Goal: Task Accomplishment & Management: Use online tool/utility

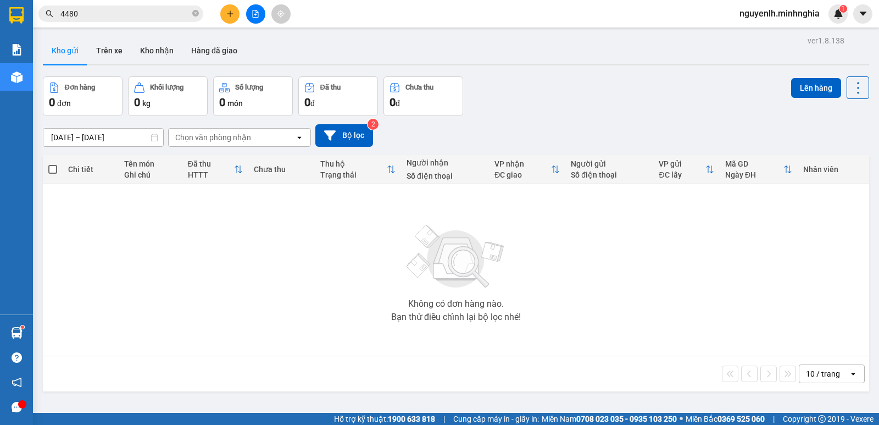
click at [248, 12] on button at bounding box center [255, 13] width 19 height 19
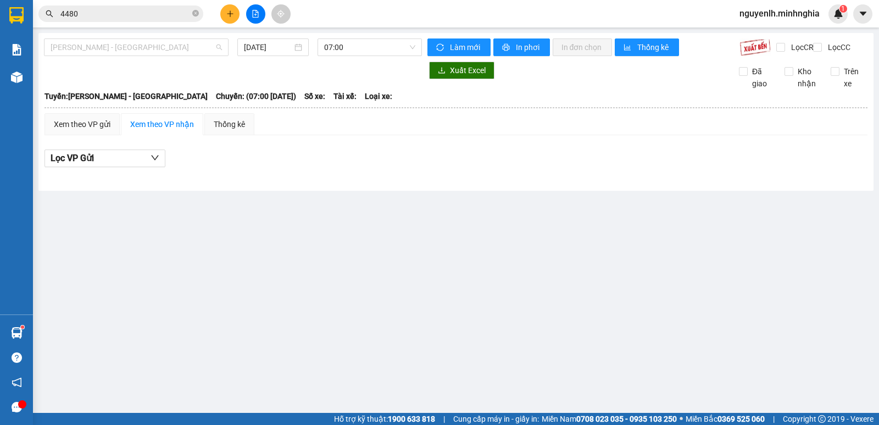
drag, startPoint x: 159, startPoint y: 49, endPoint x: 159, endPoint y: 84, distance: 35.2
click at [159, 48] on span "[PERSON_NAME] - [GEOGRAPHIC_DATA]" at bounding box center [136, 47] width 171 height 16
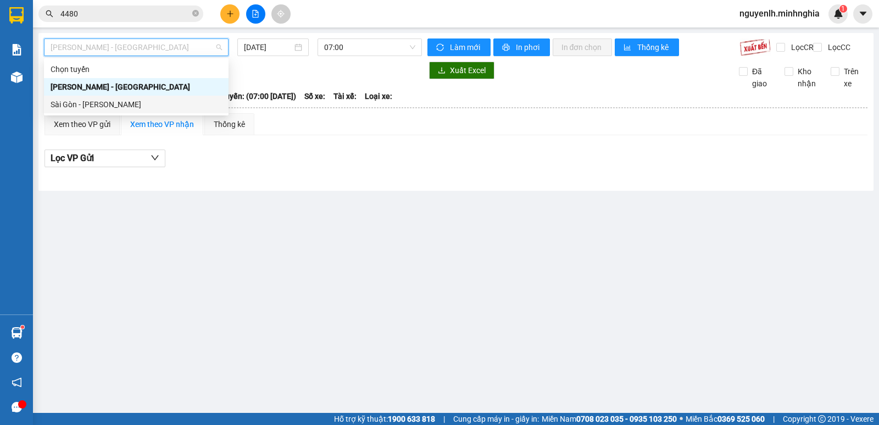
click at [124, 110] on div "Sài Gòn - [PERSON_NAME]" at bounding box center [136, 105] width 185 height 18
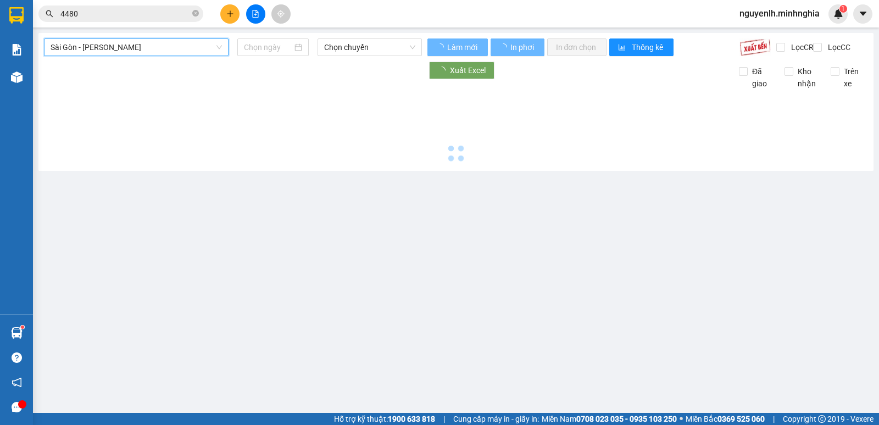
type input "[DATE]"
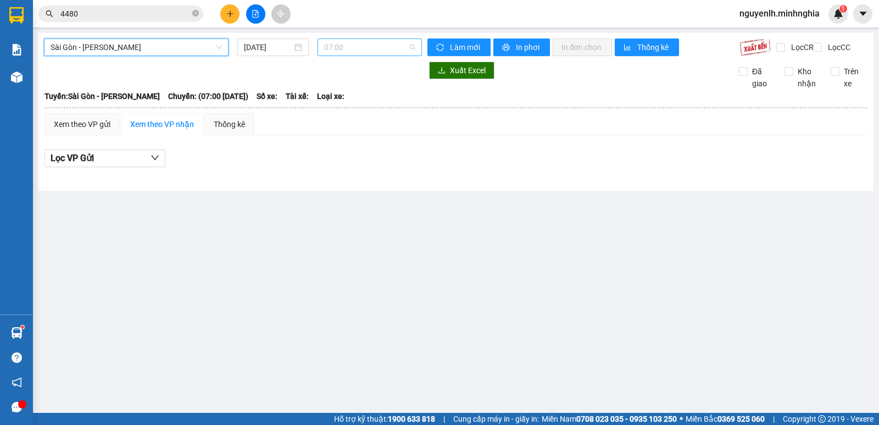
click at [358, 48] on span "07:00" at bounding box center [369, 47] width 91 height 16
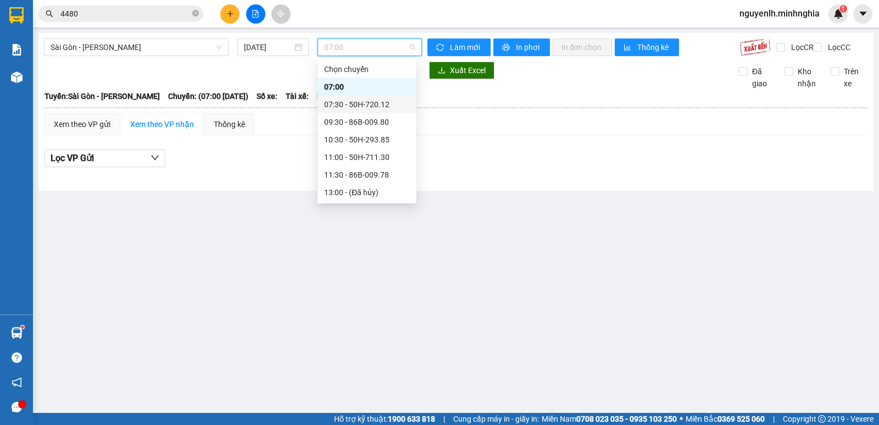
click at [373, 107] on div "07:30 - 50H-720.12" at bounding box center [367, 104] width 86 height 12
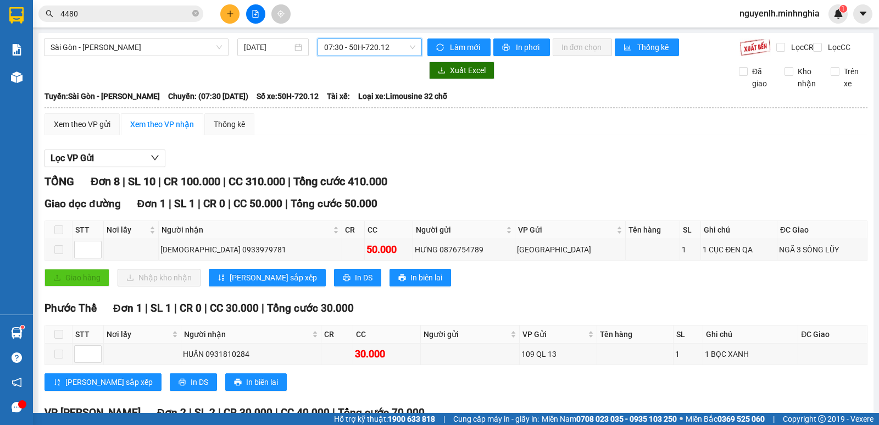
click at [358, 51] on span "07:30 - 50H-720.12" at bounding box center [369, 47] width 91 height 16
click at [88, 44] on span "Sài Gòn - [PERSON_NAME]" at bounding box center [136, 47] width 171 height 16
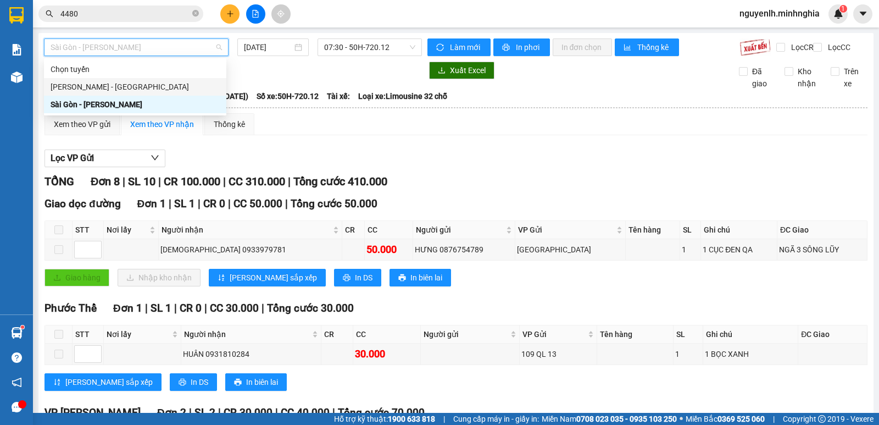
click at [93, 86] on div "[PERSON_NAME] - [GEOGRAPHIC_DATA]" at bounding box center [135, 87] width 169 height 12
click at [93, 79] on div at bounding box center [233, 71] width 378 height 18
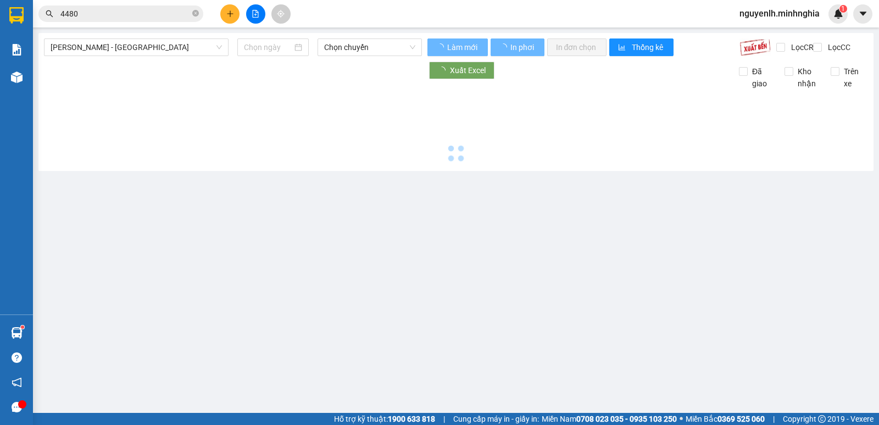
type input "[DATE]"
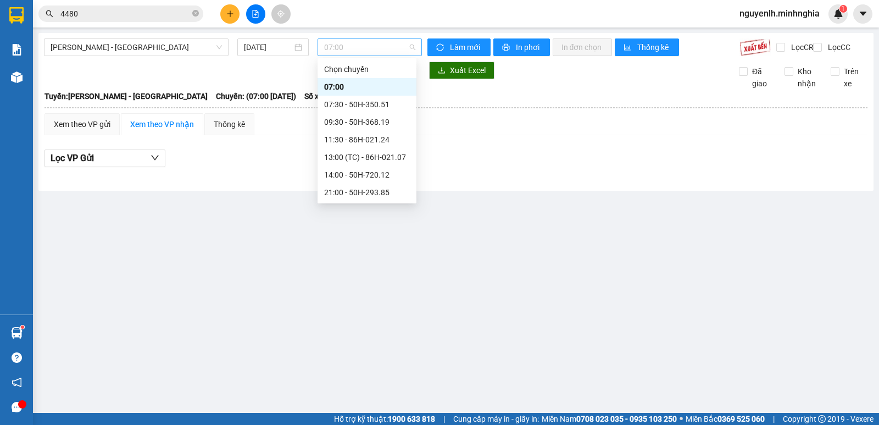
click at [358, 46] on span "07:00" at bounding box center [369, 47] width 91 height 16
click at [385, 172] on div "14:00 - 50H-720.12" at bounding box center [367, 175] width 86 height 12
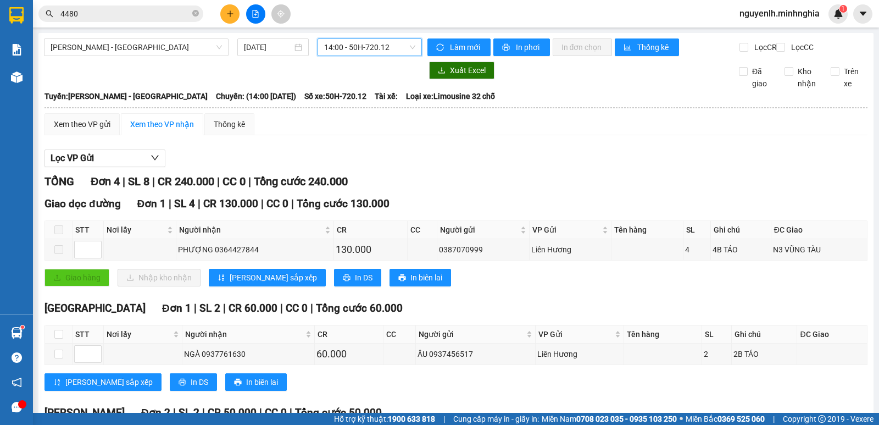
scroll to position [144, 0]
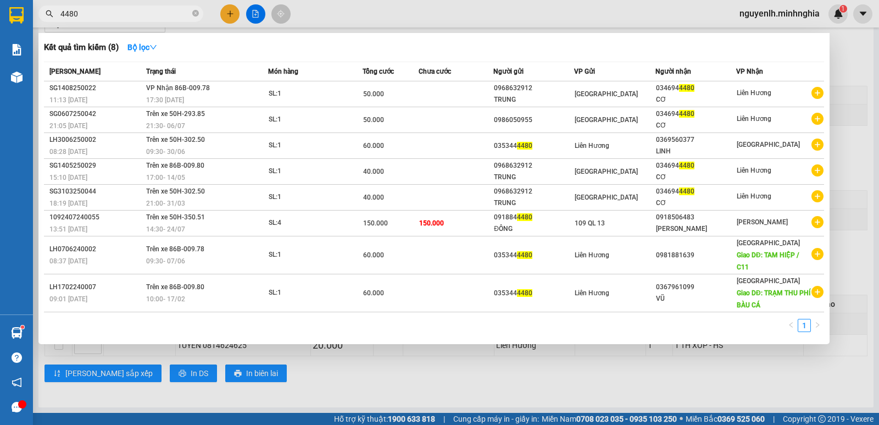
click at [125, 18] on input "4480" at bounding box center [125, 14] width 130 height 12
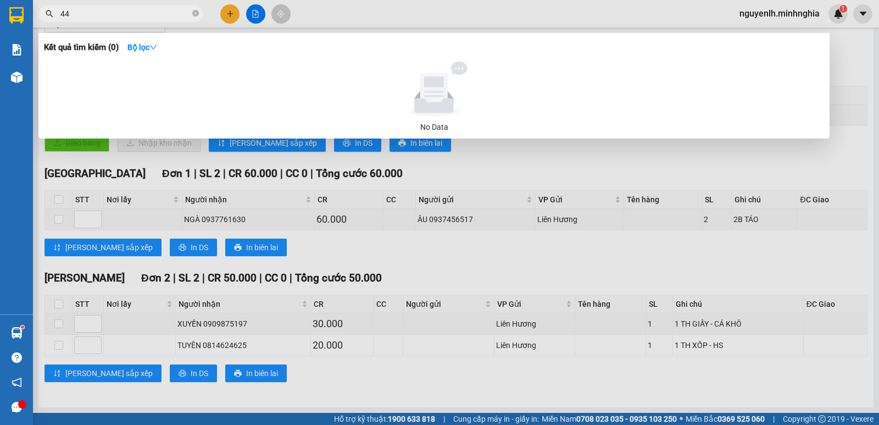
type input "4"
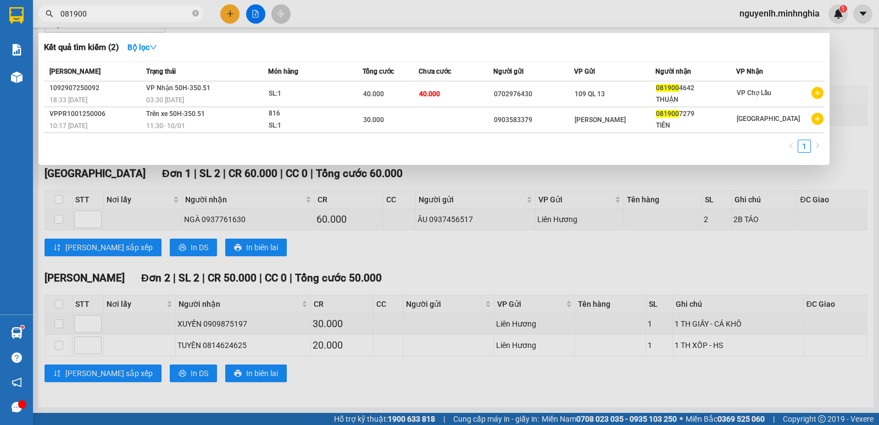
type input "081900"
click at [102, 23] on div at bounding box center [439, 212] width 879 height 425
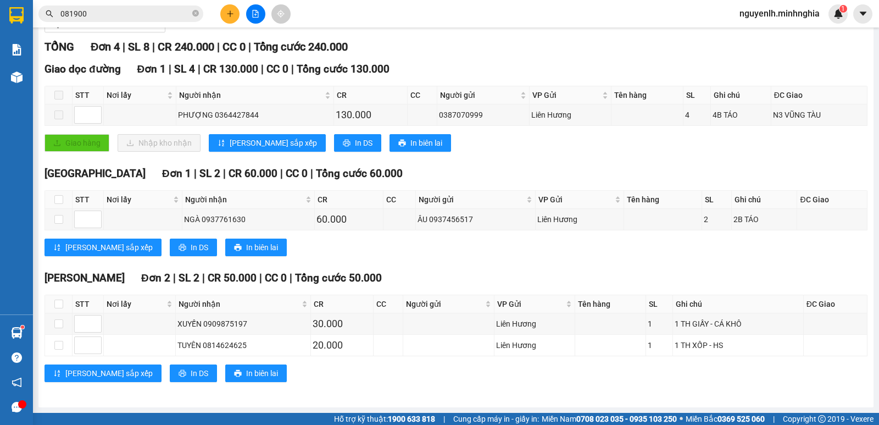
click at [102, 18] on input "081900" at bounding box center [125, 14] width 130 height 12
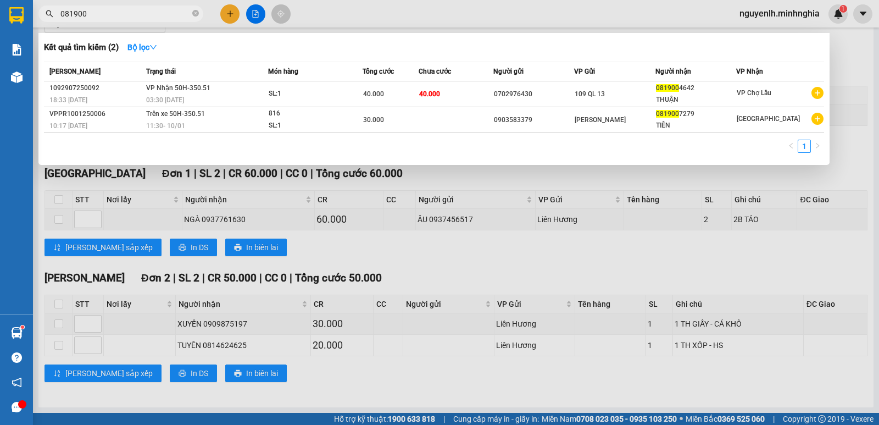
click at [102, 18] on input "081900" at bounding box center [125, 14] width 130 height 12
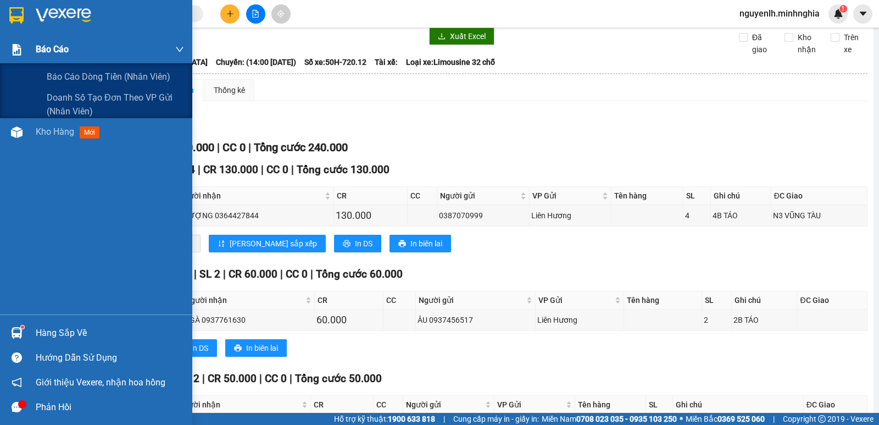
scroll to position [0, 0]
